Goal: Task Accomplishment & Management: Complete application form

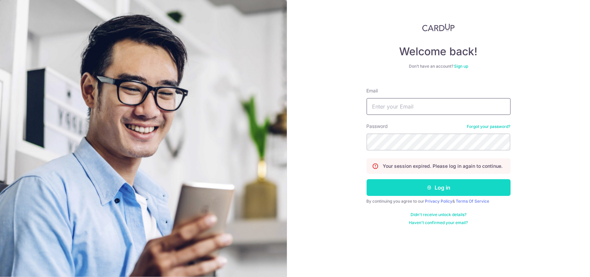
type input "[EMAIL_ADDRESS][DOMAIN_NAME]"
click at [416, 185] on button "Log in" at bounding box center [438, 187] width 144 height 17
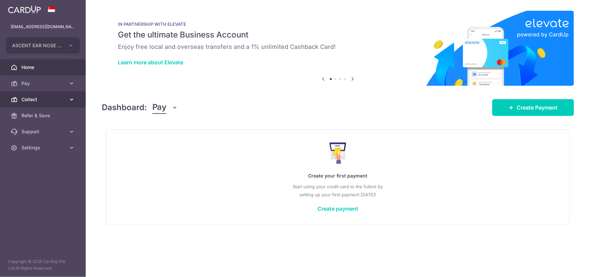
click at [69, 100] on icon at bounding box center [71, 99] width 7 height 7
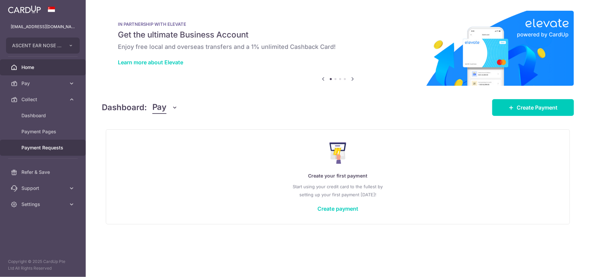
click at [42, 145] on span "Payment Requests" at bounding box center [43, 147] width 44 height 7
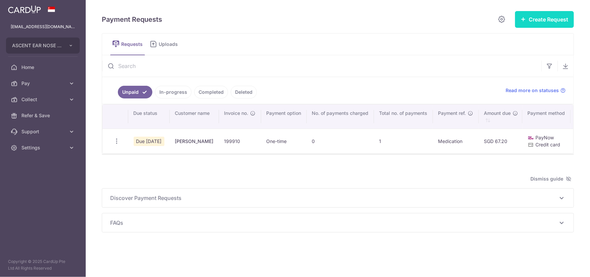
click at [541, 17] on button "Create Request" at bounding box center [544, 19] width 59 height 17
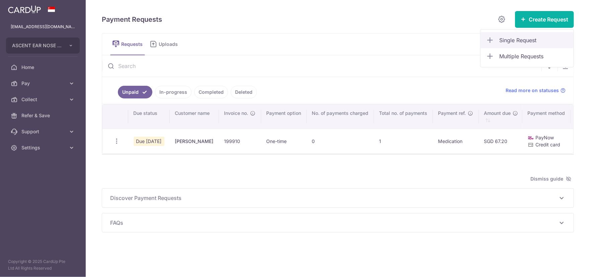
click at [503, 40] on span "Single Request" at bounding box center [533, 40] width 69 height 8
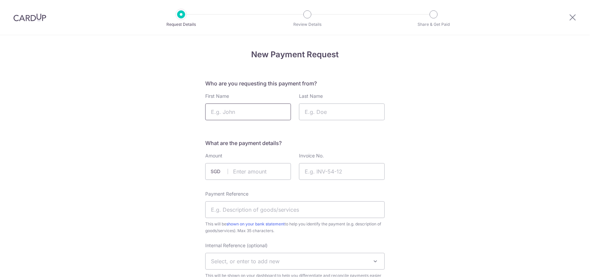
click at [258, 111] on input "First Name" at bounding box center [248, 111] width 86 height 17
click at [310, 114] on input "Last Name" at bounding box center [342, 111] width 86 height 17
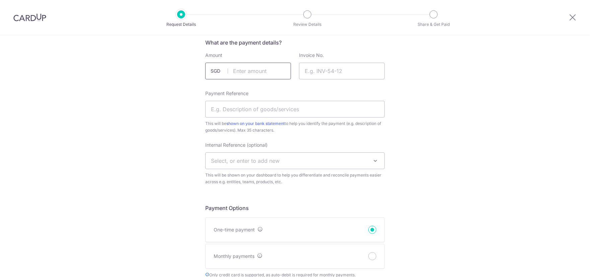
click at [269, 71] on input "text" at bounding box center [248, 71] width 86 height 17
click at [338, 71] on input "Invoice No." at bounding box center [342, 71] width 86 height 17
click at [256, 107] on input "Payment Reference" at bounding box center [294, 109] width 179 height 17
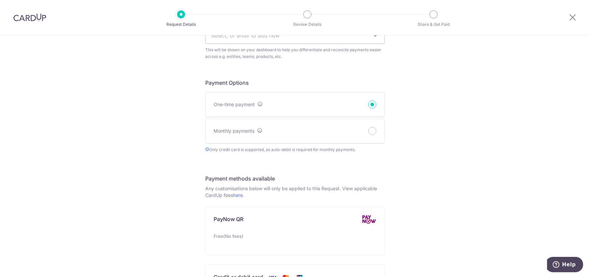
scroll to position [234, 0]
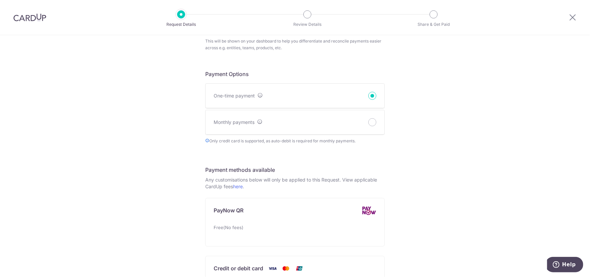
drag, startPoint x: 184, startPoint y: 74, endPoint x: 326, endPoint y: 83, distance: 141.9
click at [279, 76] on div "New Payment Request Who are you requesting this payment from? First Name Last N…" at bounding box center [295, 194] width 590 height 786
click at [419, 92] on div "New Payment Request Who are you requesting this payment from? First Name Last N…" at bounding box center [295, 194] width 590 height 786
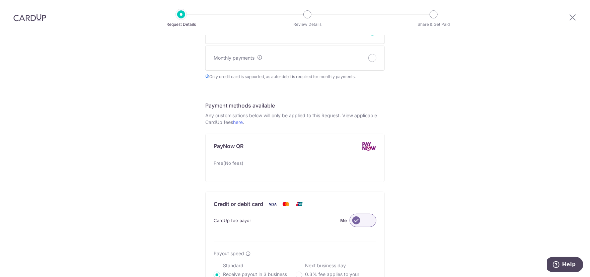
scroll to position [301, 0]
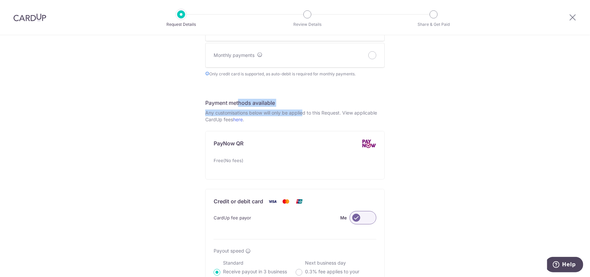
drag, startPoint x: 202, startPoint y: 100, endPoint x: 279, endPoint y: 109, distance: 77.5
click at [279, 109] on div "New Payment Request Who are you requesting this payment from? First Name Last N…" at bounding box center [295, 127] width 590 height 786
click at [489, 113] on div "New Payment Request Who are you requesting this payment from? First Name Last N…" at bounding box center [295, 127] width 590 height 786
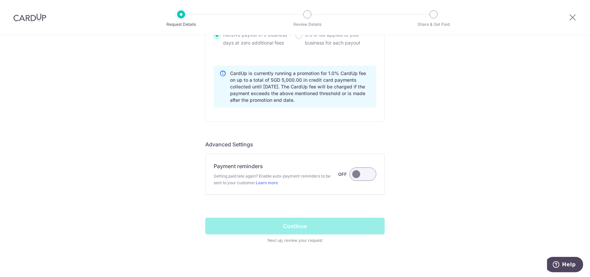
scroll to position [543, 0]
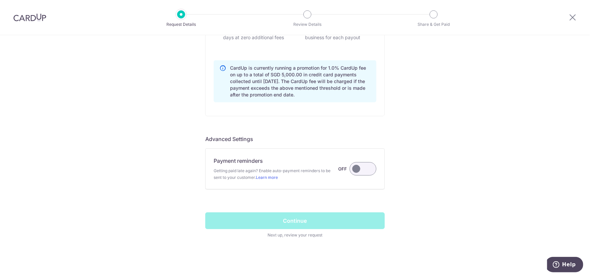
click at [366, 171] on label at bounding box center [362, 168] width 27 height 13
click at [0, 0] on input "Payment reminders Getting paid late again? Enable auto-payment reminders to be …" at bounding box center [0, 0] width 0 height 0
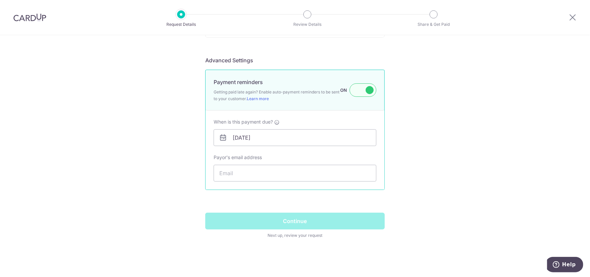
scroll to position [622, 0]
click at [229, 170] on input "Payor's email address" at bounding box center [295, 172] width 163 height 17
click at [241, 177] on input "Payor's email address" at bounding box center [295, 172] width 163 height 17
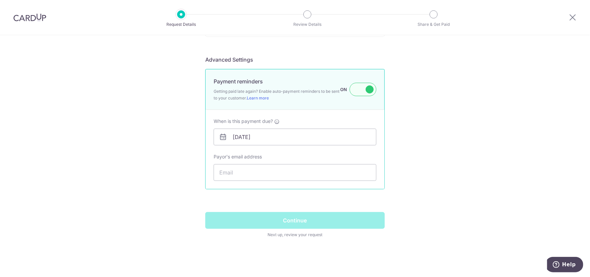
click at [573, 16] on icon at bounding box center [572, 17] width 8 height 8
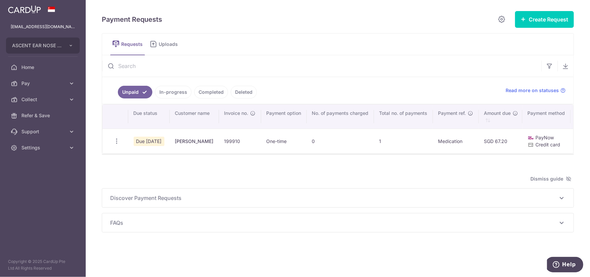
click at [170, 90] on link "In-progress" at bounding box center [173, 92] width 36 height 13
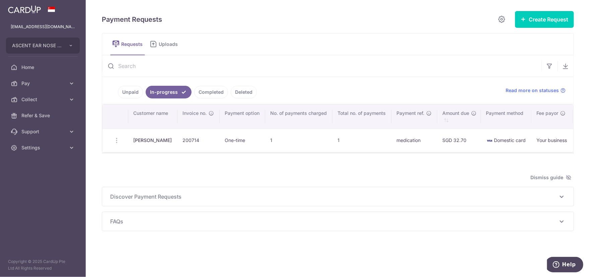
click at [134, 93] on link "Unpaid" at bounding box center [130, 92] width 25 height 13
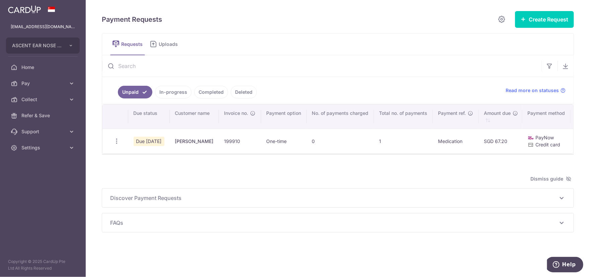
click at [170, 95] on link "In-progress" at bounding box center [173, 92] width 36 height 13
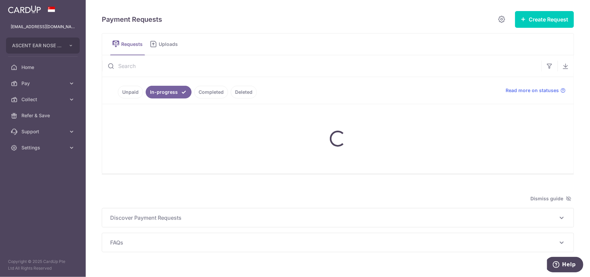
click at [130, 92] on link "Unpaid" at bounding box center [130, 92] width 25 height 13
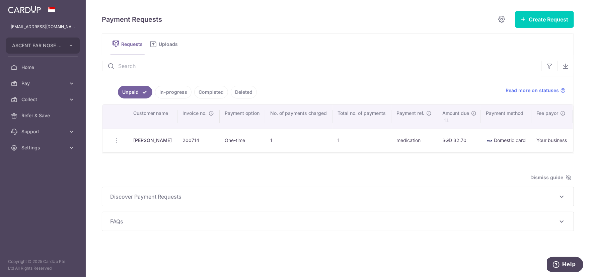
click at [178, 96] on link "In-progress" at bounding box center [173, 92] width 36 height 13
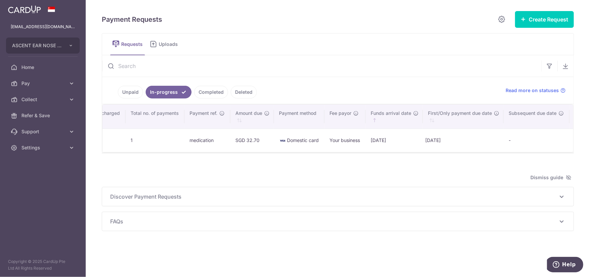
scroll to position [0, 208]
drag, startPoint x: 379, startPoint y: 138, endPoint x: 367, endPoint y: 139, distance: 12.1
click at [367, 139] on td "[DATE]" at bounding box center [392, 140] width 57 height 23
click at [370, 139] on td "[DATE]" at bounding box center [392, 140] width 57 height 23
drag, startPoint x: 377, startPoint y: 140, endPoint x: 372, endPoint y: 138, distance: 5.2
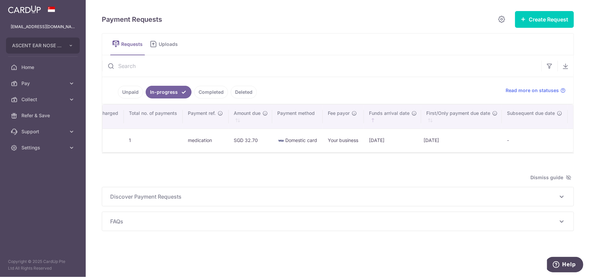
click at [372, 138] on td "[DATE]" at bounding box center [392, 140] width 57 height 23
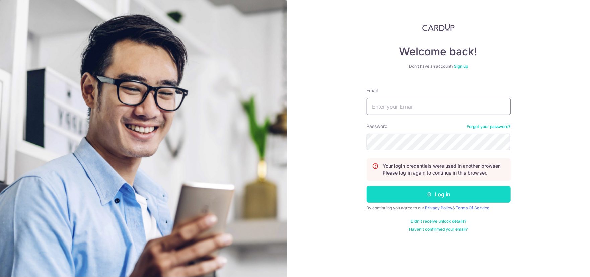
type input "[EMAIL_ADDRESS][DOMAIN_NAME]"
click at [422, 194] on button "Log in" at bounding box center [438, 194] width 144 height 17
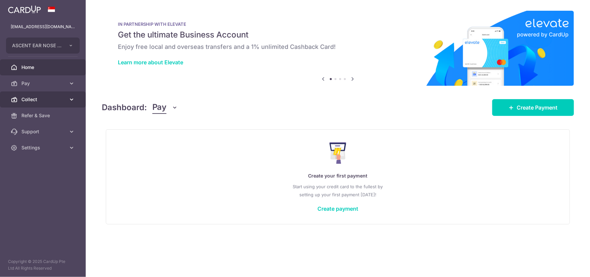
click at [67, 102] on link "Collect" at bounding box center [43, 99] width 86 height 16
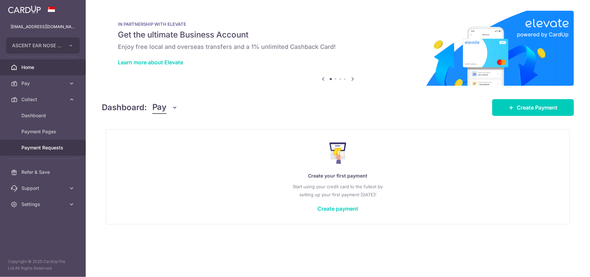
click at [49, 149] on span "Payment Requests" at bounding box center [43, 147] width 44 height 7
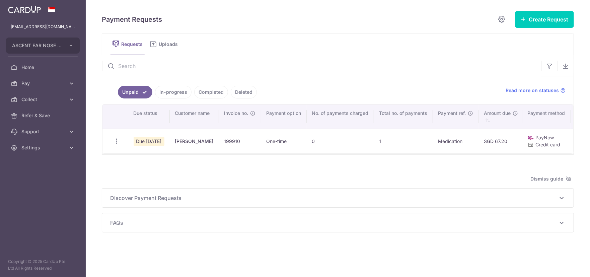
click at [525, 110] on th "Payment method" at bounding box center [546, 116] width 48 height 24
click at [549, 27] on div "Create Request Single Request Multiple Requests" at bounding box center [544, 19] width 59 height 17
click at [548, 23] on button "Create Request" at bounding box center [544, 19] width 59 height 17
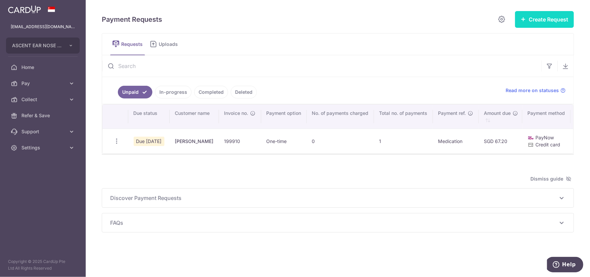
click at [546, 21] on button "Create Request" at bounding box center [544, 19] width 59 height 17
click at [529, 15] on button "Create Request" at bounding box center [544, 19] width 59 height 17
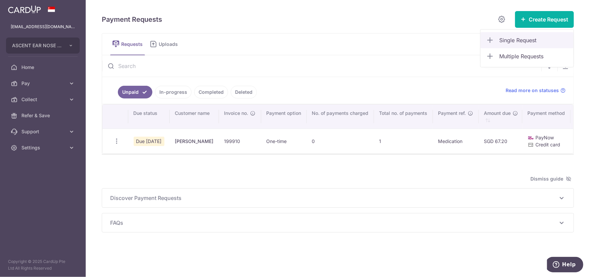
click at [504, 41] on span "Single Request" at bounding box center [533, 40] width 69 height 8
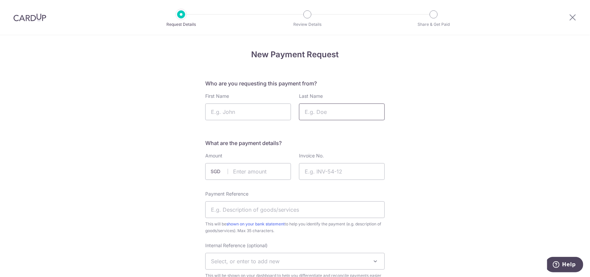
click at [324, 108] on input "Last Name" at bounding box center [342, 111] width 86 height 17
click at [250, 113] on input "First Name" at bounding box center [248, 111] width 86 height 17
paste input "Nuradillah [PERSON_NAME]"
drag, startPoint x: 222, startPoint y: 112, endPoint x: 178, endPoint y: 112, distance: 43.2
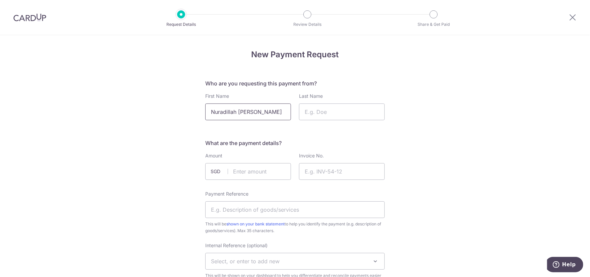
drag, startPoint x: 236, startPoint y: 111, endPoint x: 265, endPoint y: 112, distance: 28.8
click at [265, 112] on input "Nuradillah [PERSON_NAME]" at bounding box center [248, 111] width 86 height 17
click at [273, 112] on input "Nuradillah [PERSON_NAME]" at bounding box center [248, 111] width 86 height 17
click at [254, 113] on input "Nuradillah [PERSON_NAME]" at bounding box center [248, 111] width 86 height 17
drag, startPoint x: 251, startPoint y: 111, endPoint x: 295, endPoint y: 115, distance: 44.3
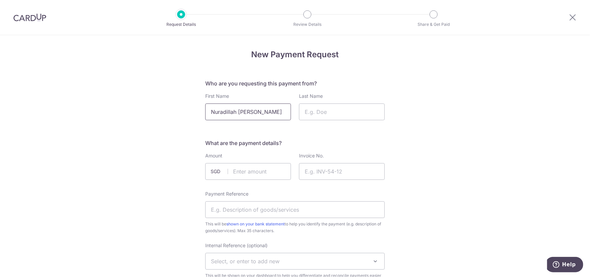
click at [295, 115] on div "First Name Nuradillah [PERSON_NAME] Last Name" at bounding box center [294, 106] width 187 height 27
type input "Nuradillah Binte"
click at [312, 116] on input "Last Name" at bounding box center [342, 111] width 86 height 17
paste input "Rosli"
type input "Rosli"
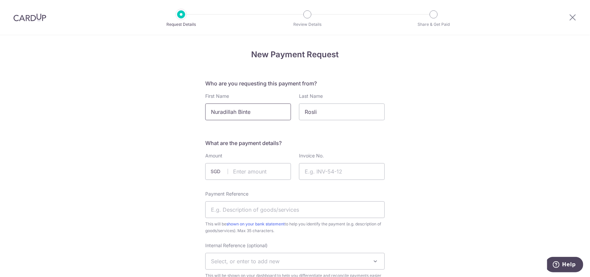
click at [249, 112] on input "Nuradillah Binte" at bounding box center [248, 111] width 86 height 17
click at [252, 170] on input "text" at bounding box center [248, 171] width 86 height 17
type input "29.98"
click at [313, 171] on input "Invoice No." at bounding box center [342, 171] width 86 height 17
paste input "200730"
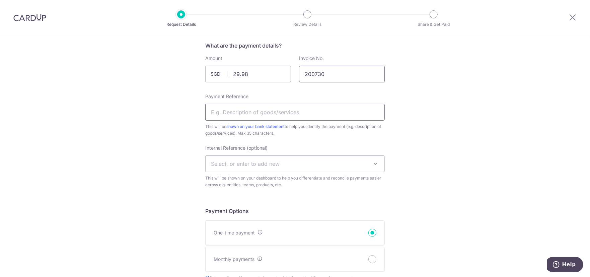
scroll to position [100, 0]
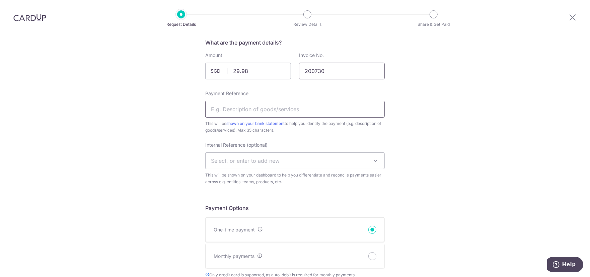
type input "200730"
click at [240, 114] on input "Payment Reference" at bounding box center [294, 109] width 179 height 17
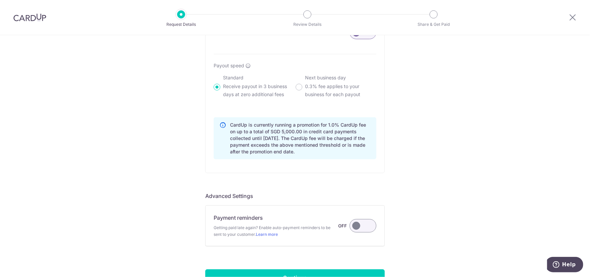
scroll to position [543, 0]
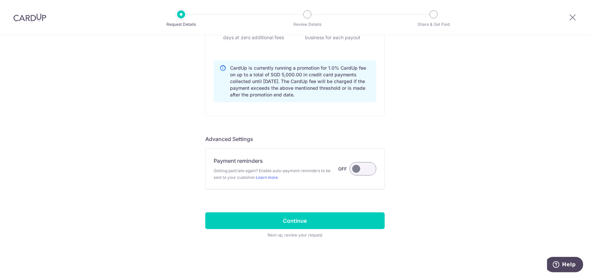
type input "MEDS"
click at [360, 164] on label at bounding box center [362, 168] width 27 height 13
click at [0, 0] on input "Payment reminders Getting paid late again? Enable auto-payment reminders to be …" at bounding box center [0, 0] width 0 height 0
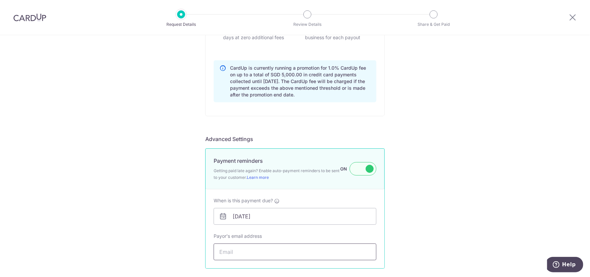
click at [237, 250] on input "Payor's email address" at bounding box center [295, 251] width 163 height 17
type input "A"
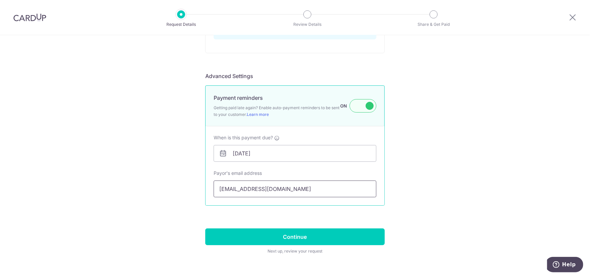
scroll to position [622, 0]
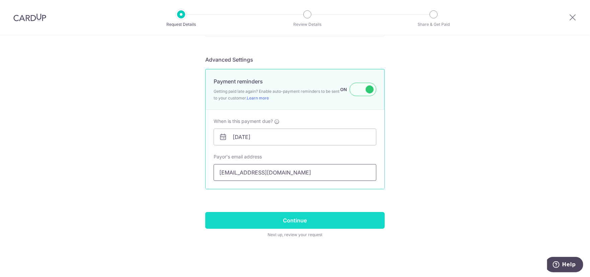
type input "DILAROXLI@GMAIL.COM"
click at [267, 224] on input "Continue" at bounding box center [294, 220] width 179 height 17
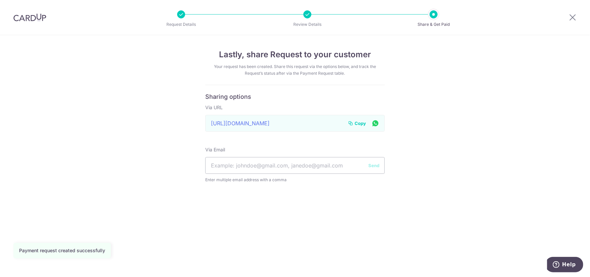
click at [358, 124] on span "Copy" at bounding box center [359, 123] width 11 height 7
click at [362, 122] on span "Copy" at bounding box center [359, 123] width 11 height 7
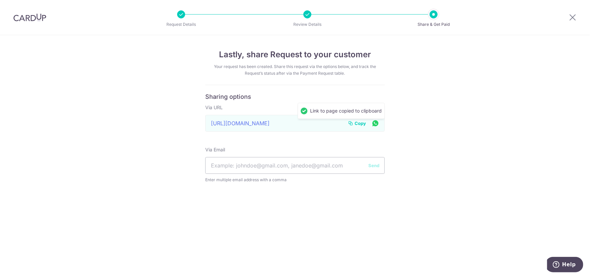
click at [377, 123] on icon at bounding box center [375, 123] width 8 height 8
click at [349, 120] on icon at bounding box center [350, 122] width 5 height 5
click at [571, 19] on icon at bounding box center [572, 17] width 8 height 8
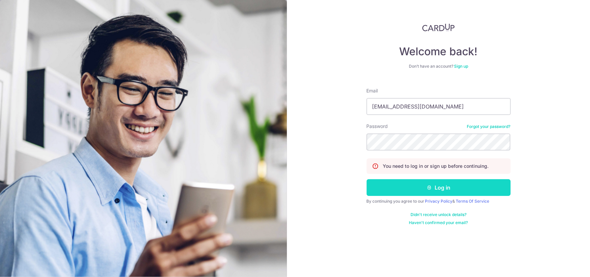
click at [420, 193] on button "Log in" at bounding box center [438, 187] width 144 height 17
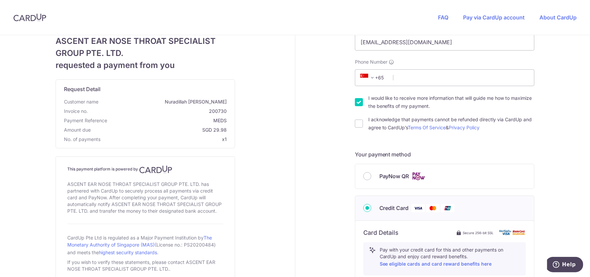
scroll to position [67, 0]
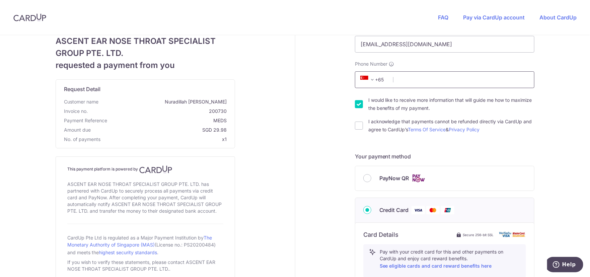
click at [438, 80] on input "Phone Number" at bounding box center [444, 79] width 179 height 17
type input "97859302"
click at [358, 127] on input "I acknowledge that payments cannot be refunded directly via CardUp and agree to…" at bounding box center [359, 125] width 8 height 8
checkbox input "true"
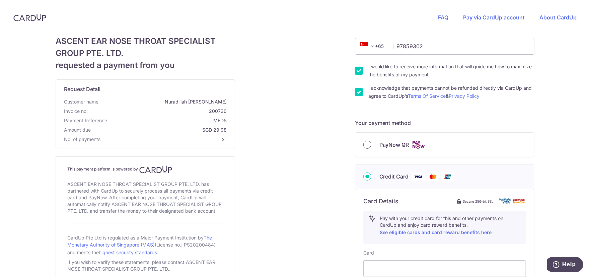
click at [363, 143] on input "PayNow QR" at bounding box center [367, 145] width 8 height 8
radio input "true"
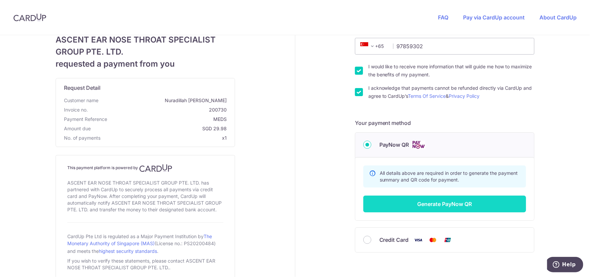
click at [464, 203] on button "Generate PayNow QR" at bounding box center [444, 203] width 163 height 17
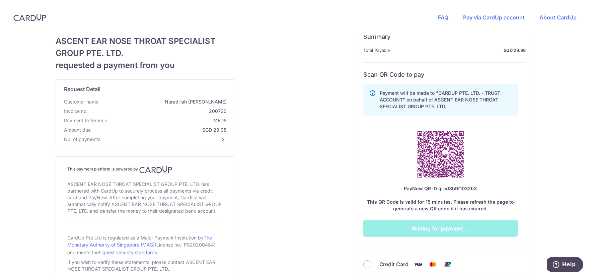
scroll to position [234, 0]
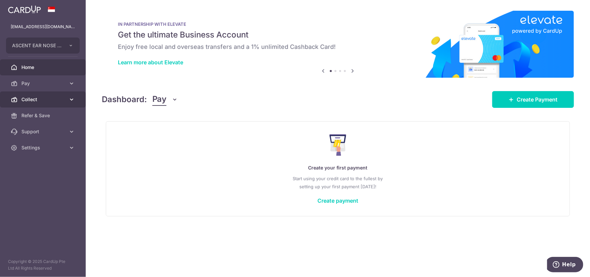
click at [33, 97] on span "Collect" at bounding box center [43, 99] width 44 height 7
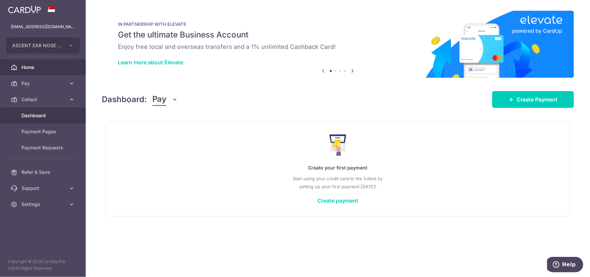
click at [51, 119] on link "Dashboard" at bounding box center [43, 115] width 86 height 16
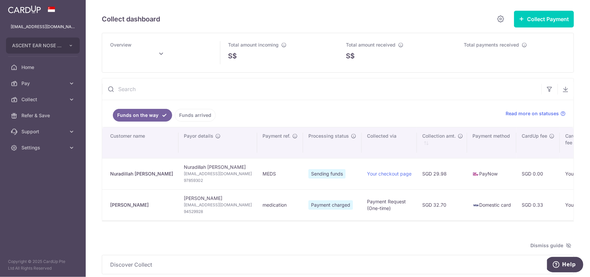
type input "October 2025"
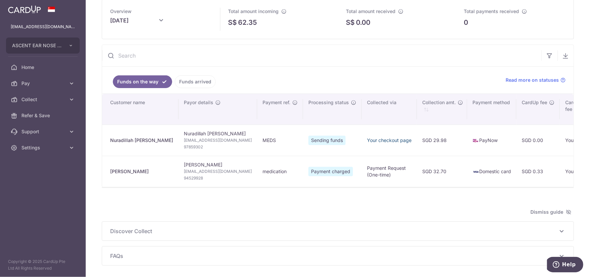
click at [367, 142] on link "Your checkout page" at bounding box center [389, 140] width 45 height 6
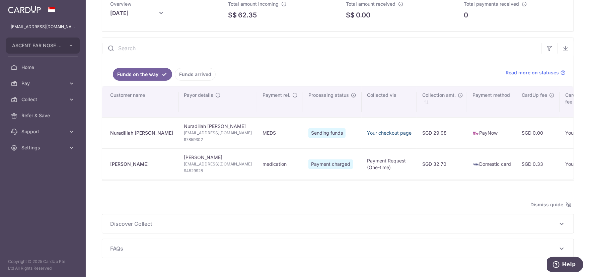
scroll to position [62, 0]
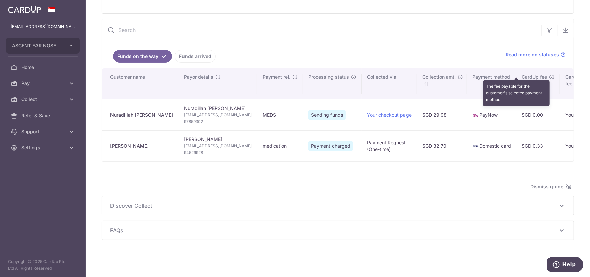
click at [549, 74] on icon "\a \a CardUp fee\a \a \a" at bounding box center [551, 76] width 5 height 5
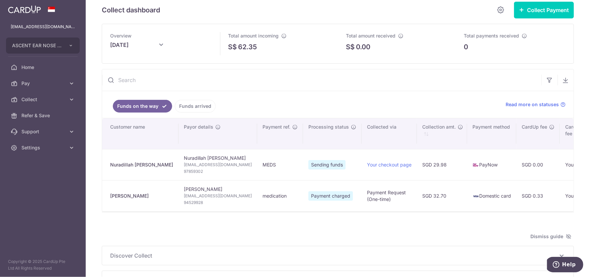
scroll to position [0, 0]
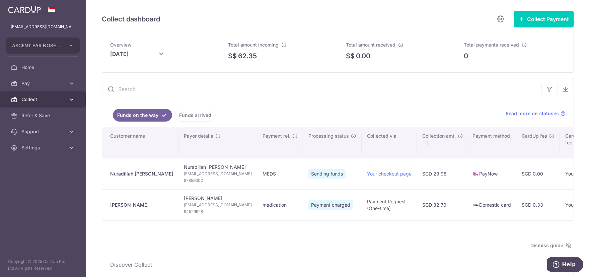
click at [48, 99] on span "Collect" at bounding box center [43, 99] width 44 height 7
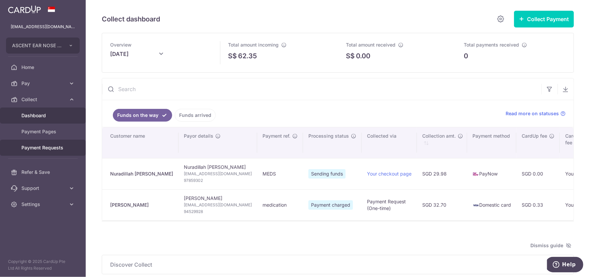
click at [52, 147] on span "Payment Requests" at bounding box center [43, 147] width 44 height 7
click at [70, 148] on link "Payment Requests" at bounding box center [43, 148] width 86 height 16
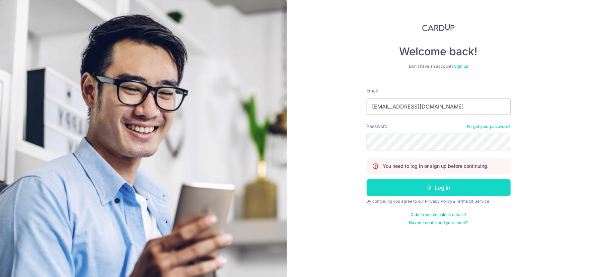
click at [450, 184] on button "Log in" at bounding box center [438, 187] width 144 height 17
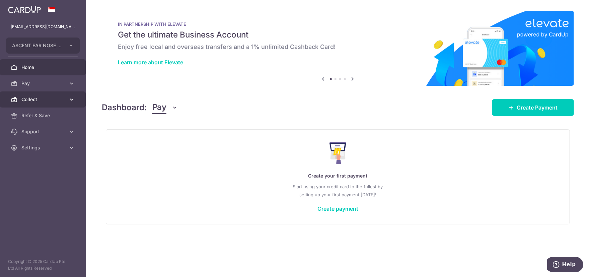
click at [81, 96] on link "Collect" at bounding box center [43, 99] width 86 height 16
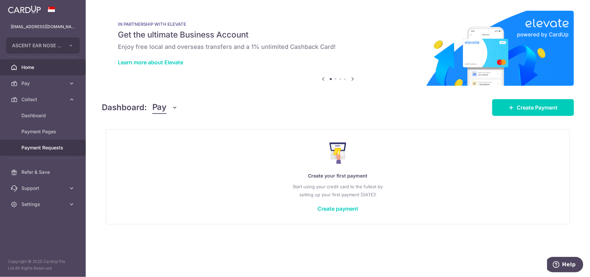
click at [53, 148] on span "Payment Requests" at bounding box center [43, 147] width 44 height 7
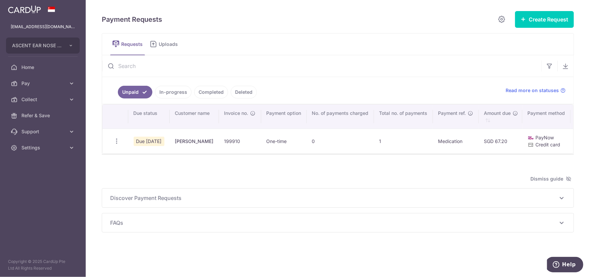
click at [176, 93] on link "In-progress" at bounding box center [173, 92] width 36 height 13
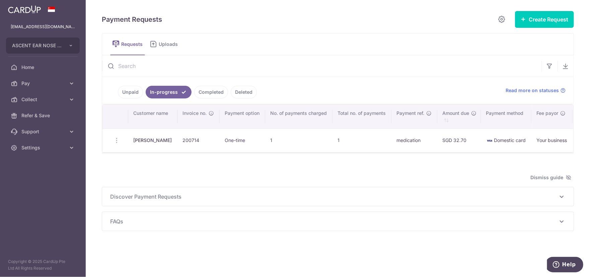
click at [125, 90] on link "Unpaid" at bounding box center [130, 92] width 25 height 13
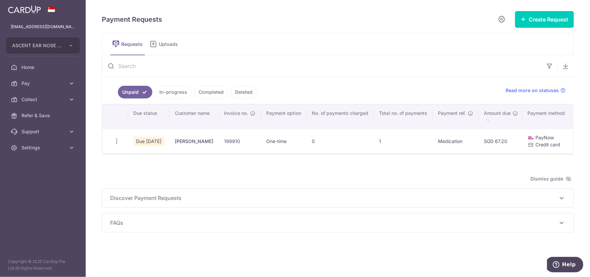
click at [208, 95] on link "Completed" at bounding box center [211, 92] width 34 height 13
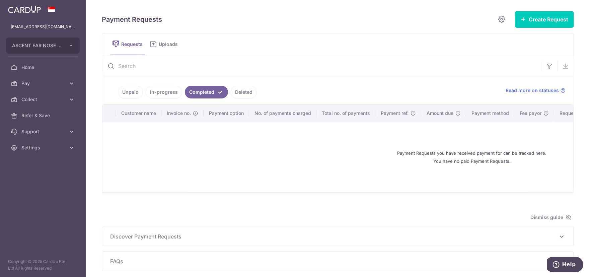
click at [163, 83] on ul "Unpaid In-progress Completed Deleted" at bounding box center [299, 90] width 395 height 27
click at [163, 92] on link "In-progress" at bounding box center [164, 92] width 36 height 13
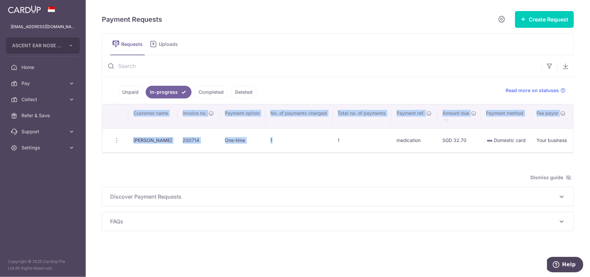
drag, startPoint x: 277, startPoint y: 151, endPoint x: 292, endPoint y: 154, distance: 15.1
click at [292, 152] on div "Search: Customer name Invoice no. Payment option No. of payments charged Total …" at bounding box center [337, 128] width 471 height 48
click at [209, 93] on link "Completed" at bounding box center [211, 92] width 34 height 13
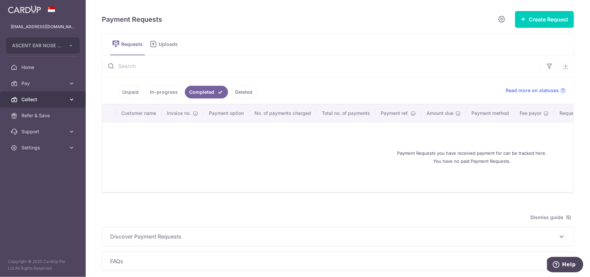
click at [45, 96] on span "Collect" at bounding box center [43, 99] width 44 height 7
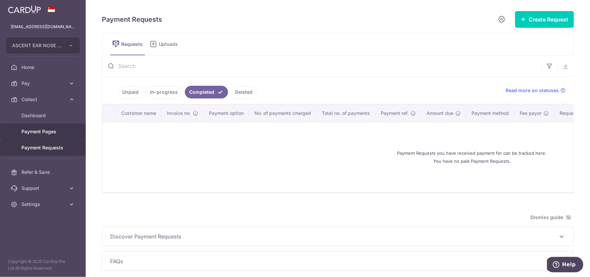
click at [43, 124] on link "Payment Pages" at bounding box center [43, 131] width 86 height 16
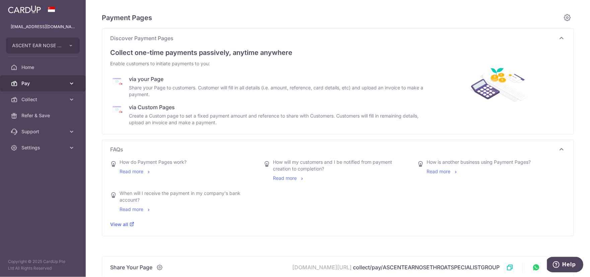
click at [62, 85] on span "Pay" at bounding box center [43, 83] width 44 height 7
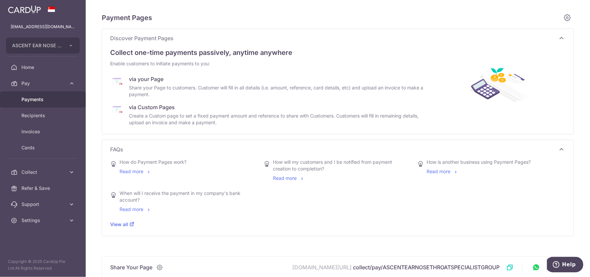
click at [46, 95] on link "Payments" at bounding box center [43, 99] width 86 height 16
click at [54, 100] on span "Collect" at bounding box center [43, 99] width 44 height 7
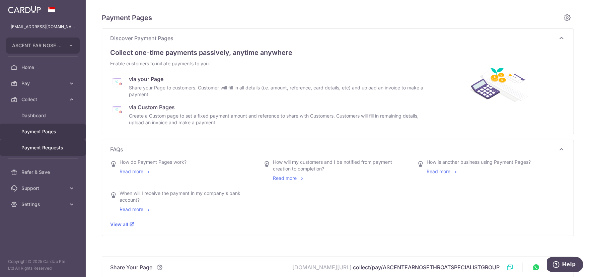
click at [52, 150] on span "Payment Requests" at bounding box center [43, 147] width 44 height 7
click at [54, 148] on span "Payment Requests" at bounding box center [43, 147] width 44 height 7
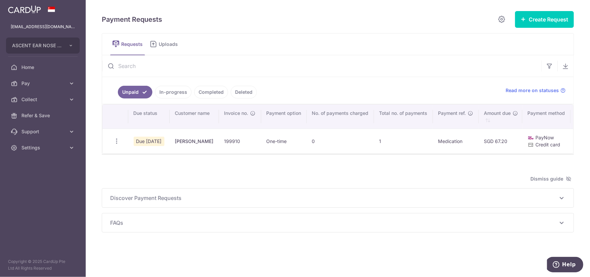
click at [235, 90] on link "Deleted" at bounding box center [244, 92] width 26 height 13
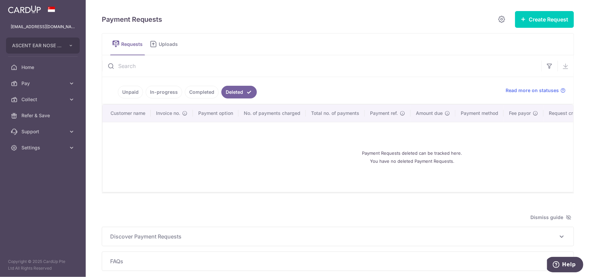
click at [166, 42] on span "Uploads" at bounding box center [171, 44] width 24 height 7
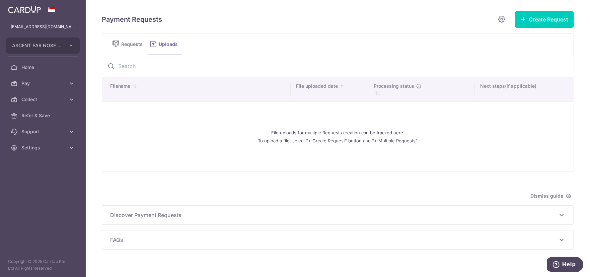
click at [112, 47] on icon at bounding box center [116, 44] width 8 height 8
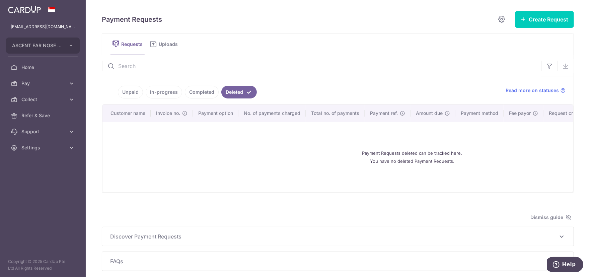
click at [127, 88] on link "Unpaid" at bounding box center [130, 92] width 25 height 13
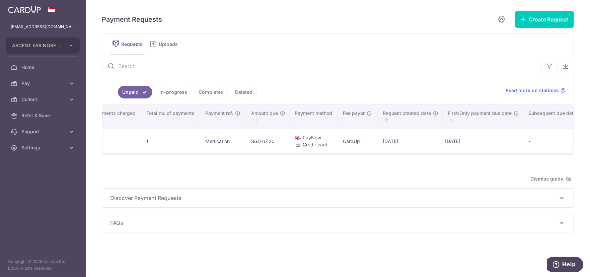
scroll to position [0, 294]
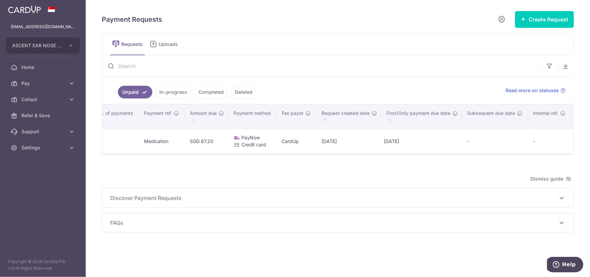
click at [174, 89] on link "In-progress" at bounding box center [173, 92] width 36 height 13
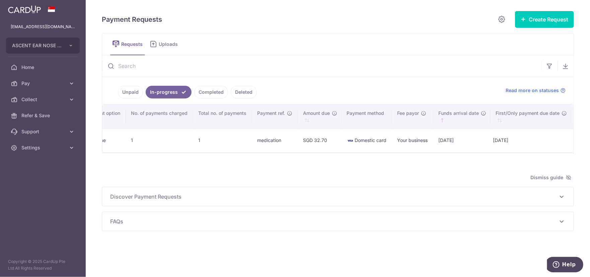
scroll to position [0, 247]
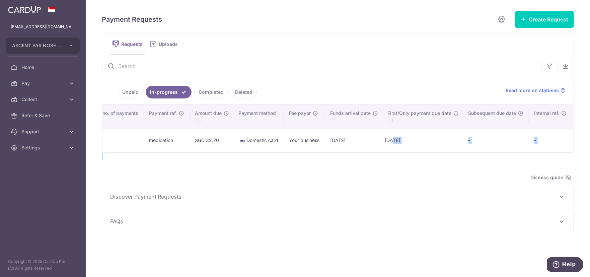
drag, startPoint x: 390, startPoint y: 151, endPoint x: 350, endPoint y: 158, distance: 40.2
click at [350, 158] on div "Payment Requests Create Request Single Request Multiple Requests Requests Uploa…" at bounding box center [338, 121] width 472 height 220
click at [470, 45] on ul "Requests Uploads" at bounding box center [338, 44] width 472 height 22
click at [69, 85] on icon at bounding box center [71, 83] width 7 height 7
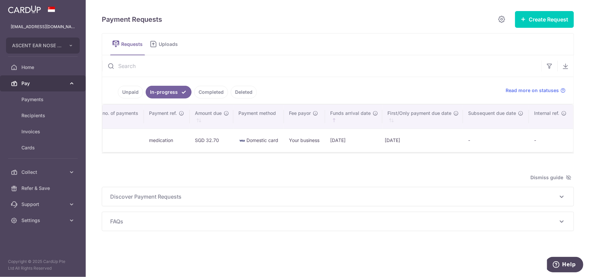
click at [68, 82] on icon at bounding box center [71, 83] width 7 height 7
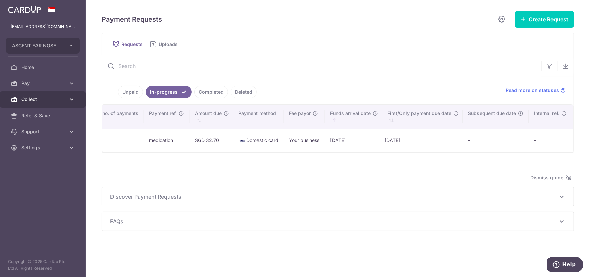
click at [67, 98] on link "Collect" at bounding box center [43, 99] width 86 height 16
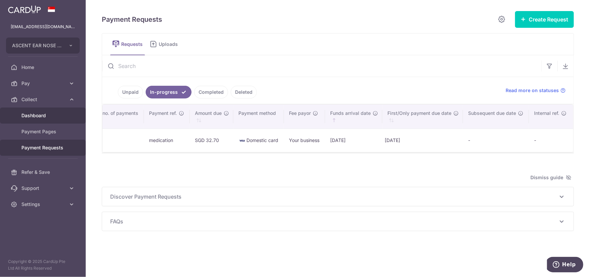
click at [51, 114] on span "Dashboard" at bounding box center [43, 115] width 44 height 7
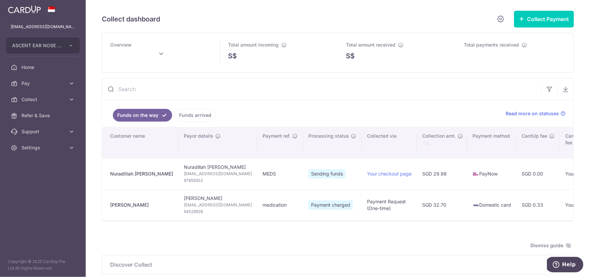
scroll to position [33, 0]
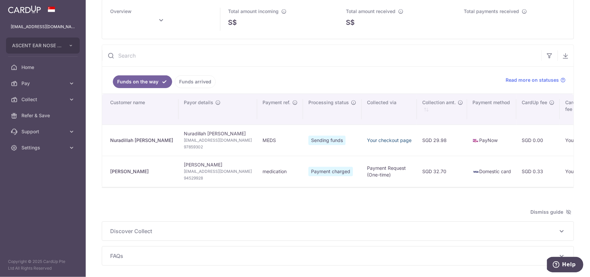
click at [367, 139] on link "Your checkout page" at bounding box center [389, 140] width 45 height 6
type input "[DATE]"
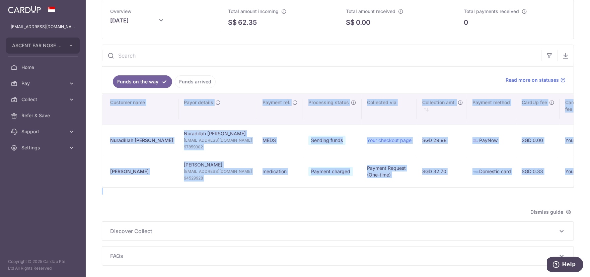
drag, startPoint x: 337, startPoint y: 190, endPoint x: 376, endPoint y: 189, distance: 38.5
click at [376, 189] on div "Overview October 2025 Total amount incoming S$ 62.35 Total amount received S$ 0…" at bounding box center [338, 132] width 472 height 266
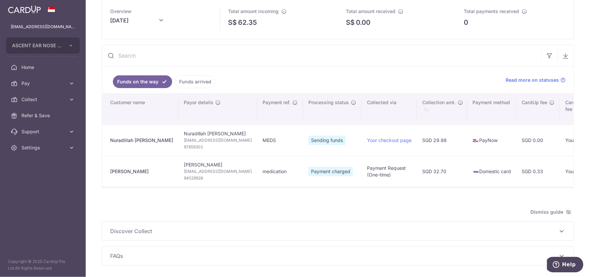
click at [365, 203] on div "Overview October 2025 Total amount incoming S$ 62.35 Total amount received S$ 0…" at bounding box center [338, 132] width 472 height 266
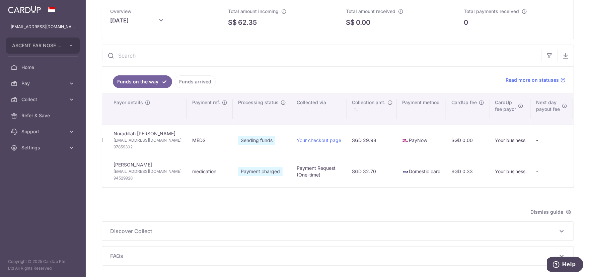
scroll to position [0, 0]
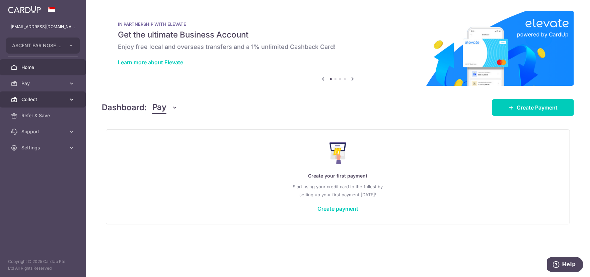
click at [36, 98] on span "Collect" at bounding box center [43, 99] width 44 height 7
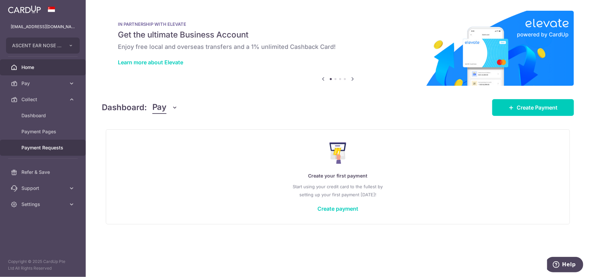
click at [46, 146] on span "Payment Requests" at bounding box center [43, 147] width 44 height 7
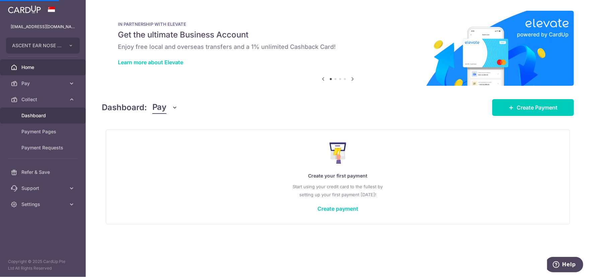
click at [48, 112] on span "Dashboard" at bounding box center [43, 115] width 44 height 7
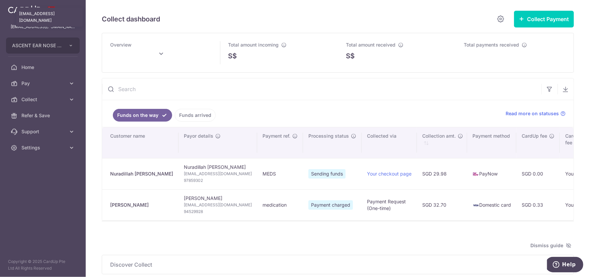
type input "[DATE]"
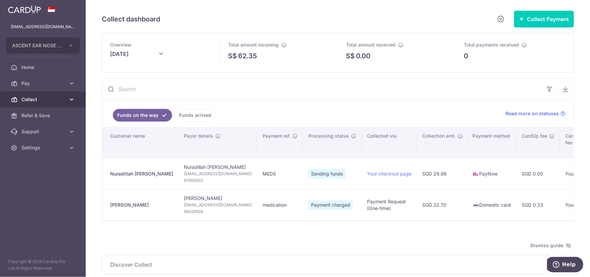
click at [58, 101] on span "Collect" at bounding box center [43, 99] width 44 height 7
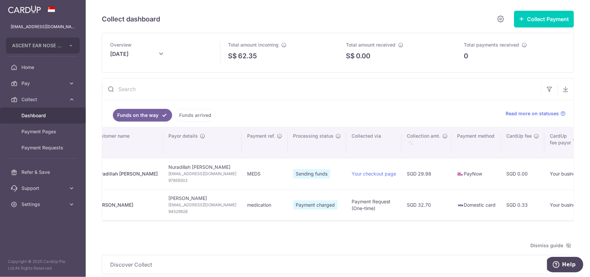
scroll to position [0, 9]
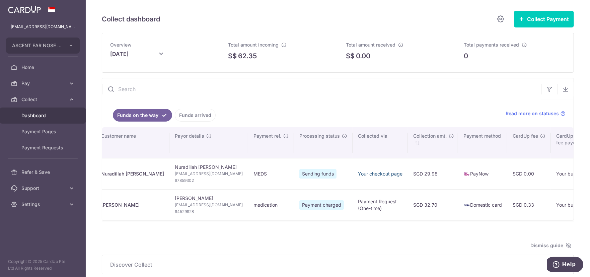
click at [358, 172] on link "Your checkout page" at bounding box center [380, 174] width 45 height 6
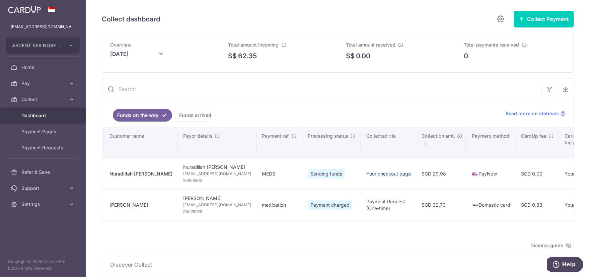
scroll to position [0, 0]
click at [205, 112] on link "Funds arrived" at bounding box center [195, 115] width 41 height 13
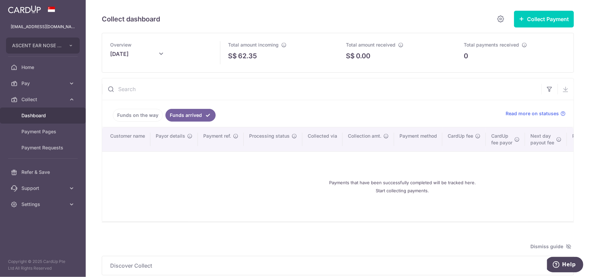
click at [151, 108] on ul "Funds on the way Funds arrived" at bounding box center [299, 113] width 395 height 27
click at [150, 115] on link "Funds on the way" at bounding box center [138, 115] width 50 height 13
